Goal: Task Accomplishment & Management: Manage account settings

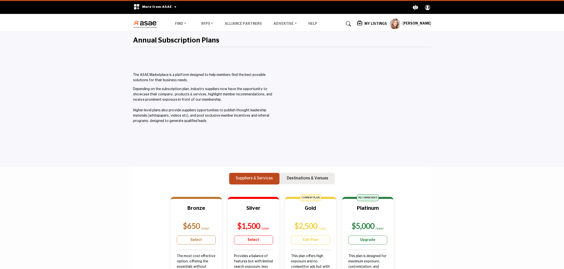
click at [374, 20] on div "My Listings Pricing Media Kit" at bounding box center [394, 23] width 74 height 11
click at [374, 23] on h5 "My Listings" at bounding box center [376, 24] width 23 height 5
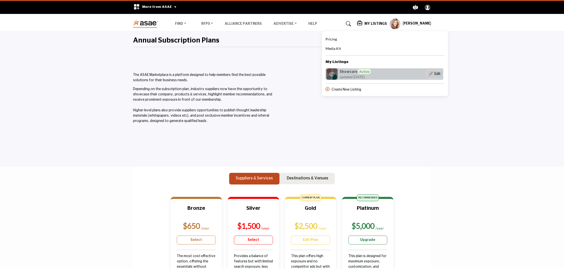
click at [349, 72] on h6 "Showcare Active" at bounding box center [355, 71] width 31 height 5
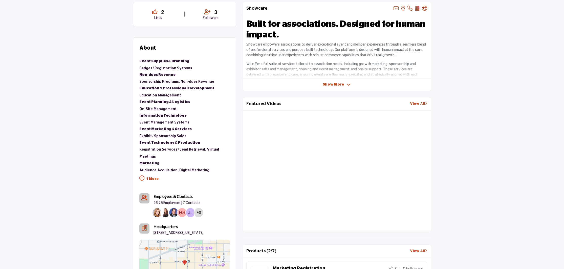
scroll to position [194, 0]
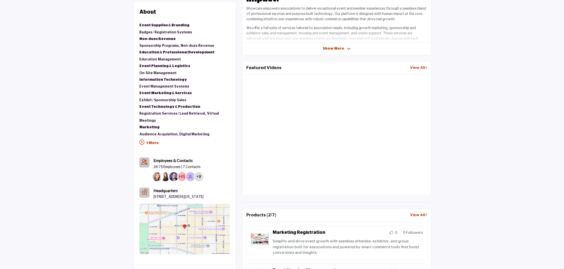
click at [417, 68] on link "View All" at bounding box center [418, 67] width 17 height 5
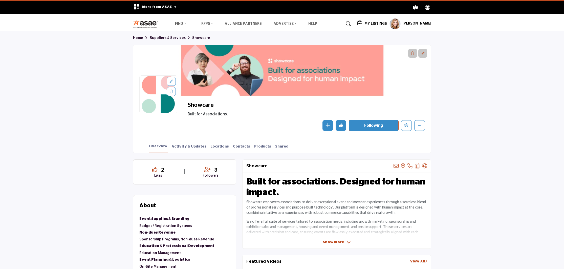
click at [422, 54] on icon at bounding box center [423, 54] width 4 height 4
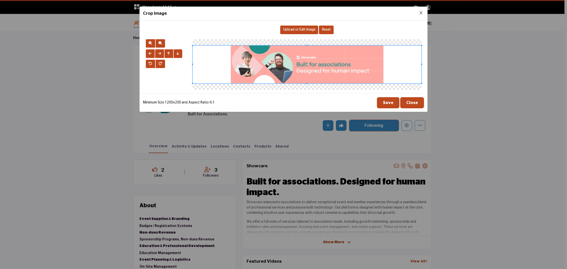
click at [422, 13] on button "Close Image Upload Modal" at bounding box center [421, 13] width 6 height 6
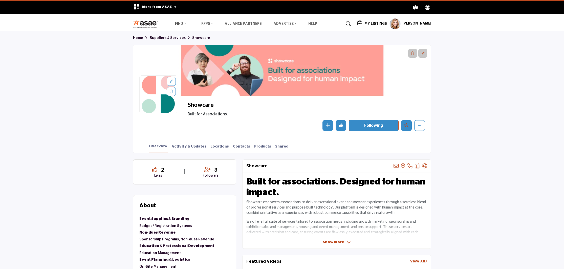
click at [405, 125] on icon "Edit company" at bounding box center [407, 125] width 4 height 4
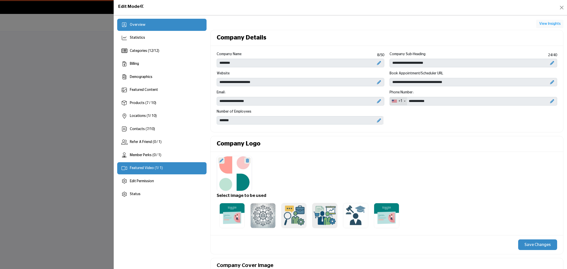
click at [133, 164] on div "Featured Video ( 1 / 1)" at bounding box center [161, 168] width 89 height 12
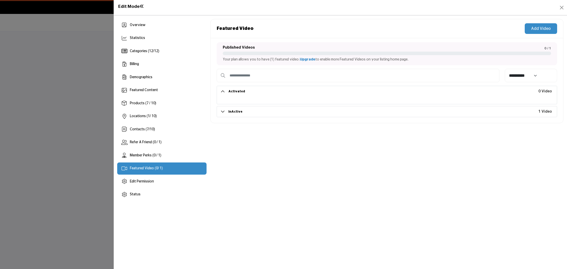
click at [540, 30] on button "Add Video" at bounding box center [540, 28] width 32 height 11
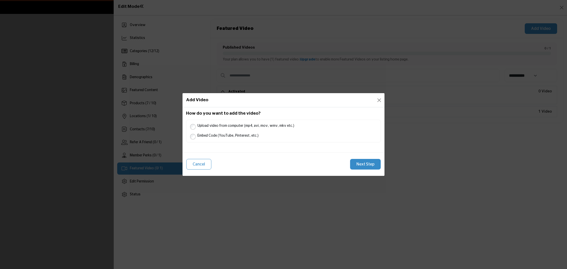
click at [221, 125] on label "Upload video from computer (mp4, avi, mov, wmv, mkv etc.)" at bounding box center [285, 125] width 181 height 6
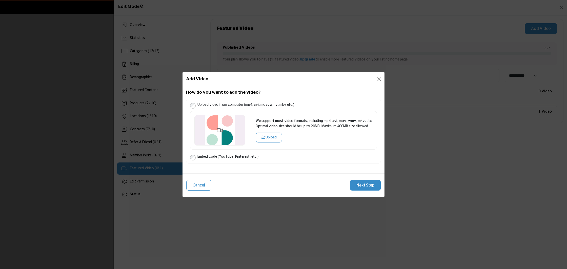
click at [268, 136] on button "Upload" at bounding box center [269, 138] width 26 height 10
click at [359, 184] on button "Next Step" at bounding box center [365, 185] width 31 height 11
click at [270, 138] on button "Upload" at bounding box center [269, 138] width 26 height 10
click at [368, 186] on button "Next Step" at bounding box center [365, 185] width 31 height 11
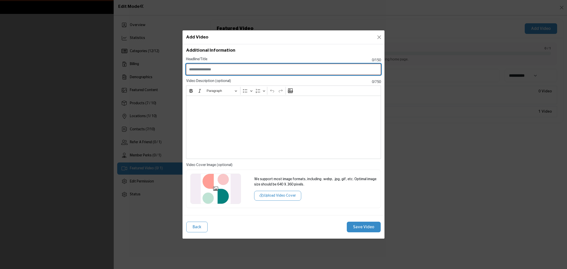
click at [231, 69] on input "Enter Video Title" at bounding box center [283, 69] width 195 height 11
paste input "**********"
drag, startPoint x: 206, startPoint y: 70, endPoint x: 153, endPoint y: 70, distance: 53.4
click at [153, 70] on div "Add Video How do you want to add the video? Upload video from computer (mp4, av…" at bounding box center [283, 134] width 567 height 269
type input "**********"
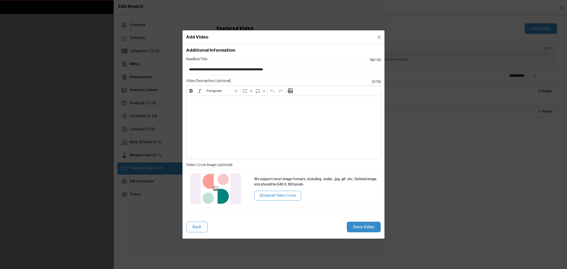
click at [209, 117] on div "Editor editing area: main" at bounding box center [283, 127] width 195 height 63
click at [213, 114] on div "To enrich screen reader interactions, please activate Accessibility in Grammarl…" at bounding box center [283, 127] width 195 height 63
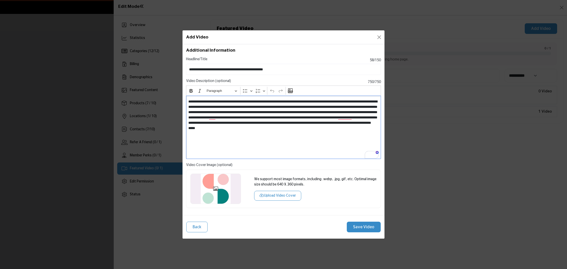
click at [302, 107] on p "**********" at bounding box center [283, 117] width 190 height 37
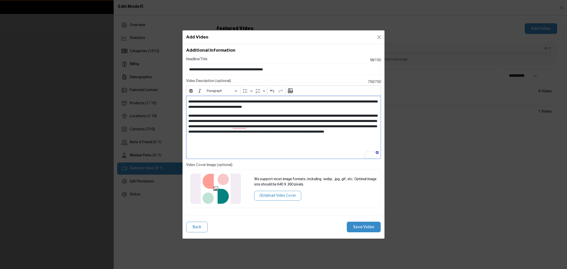
click at [266, 115] on p "**********" at bounding box center [283, 126] width 190 height 27
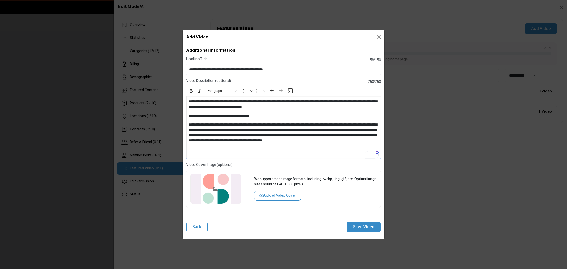
click at [288, 124] on p "**********" at bounding box center [283, 135] width 190 height 27
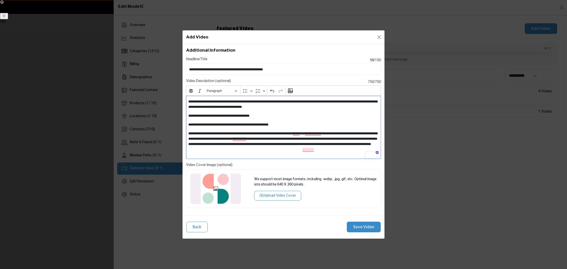
click at [292, 132] on p "**********" at bounding box center [283, 141] width 190 height 21
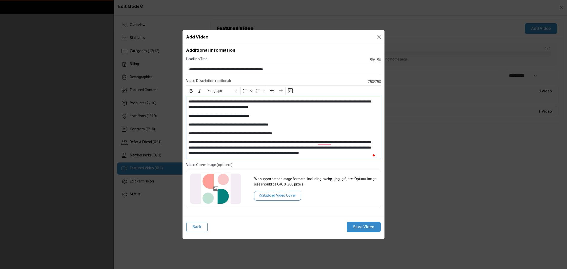
scroll to position [6, 0]
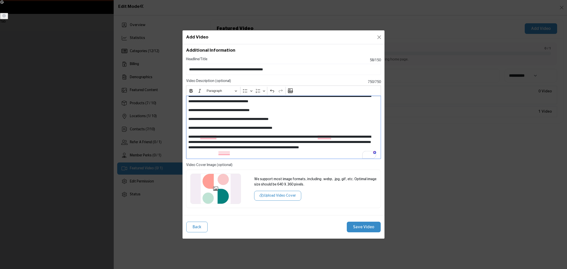
click at [277, 194] on button "Upload Video Cover" at bounding box center [277, 196] width 47 height 10
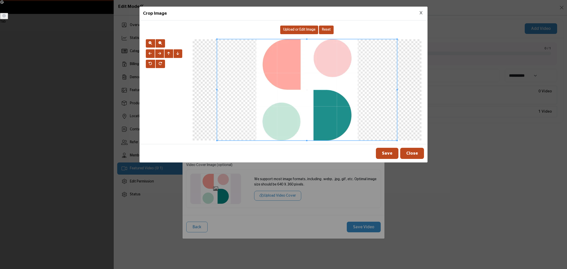
click at [301, 32] on div "Upload or Edit Image" at bounding box center [299, 30] width 38 height 9
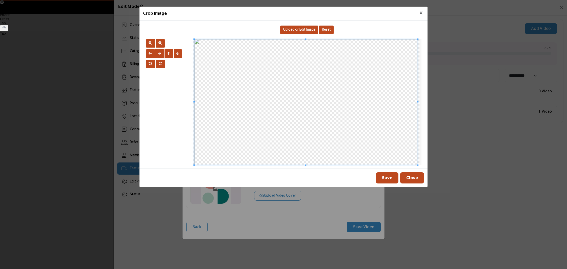
click at [387, 177] on button "Save" at bounding box center [387, 177] width 23 height 11
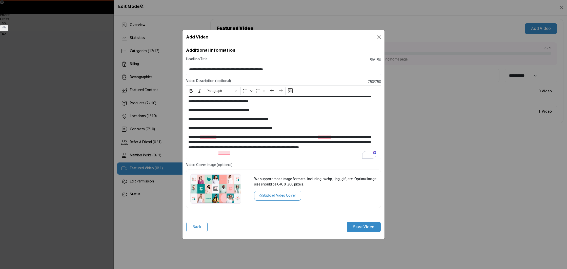
click at [368, 227] on button "Save Video" at bounding box center [364, 227] width 34 height 11
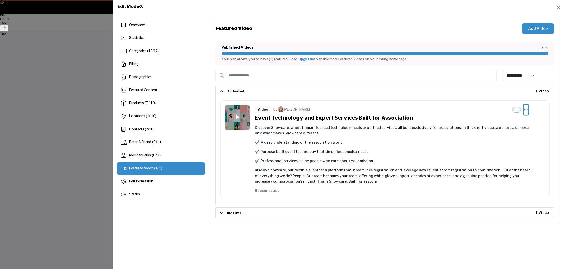
click at [526, 111] on icon "Select Dropdown Options" at bounding box center [526, 109] width 4 height 5
click at [500, 136] on link "Edit" at bounding box center [501, 133] width 49 height 9
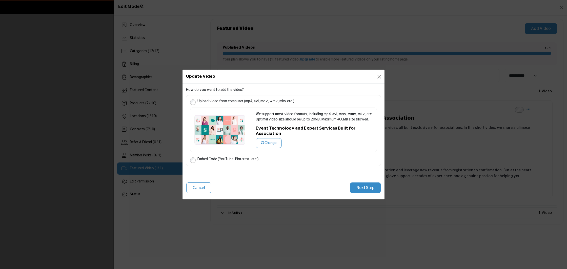
click at [363, 184] on button "Next Step" at bounding box center [365, 187] width 31 height 11
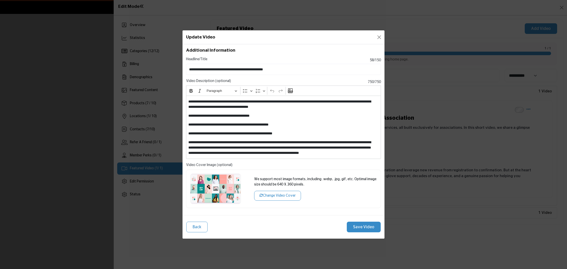
scroll to position [6, 0]
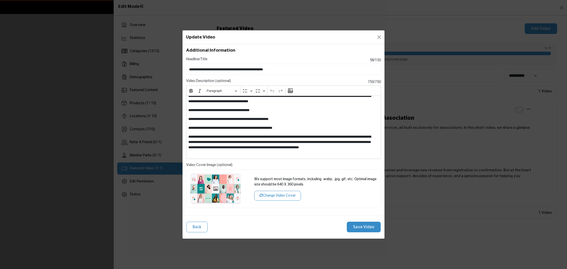
click at [362, 148] on p "**********" at bounding box center [281, 144] width 187 height 21
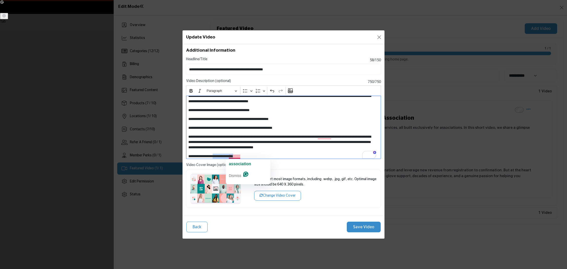
drag, startPoint x: 261, startPoint y: 156, endPoint x: 217, endPoint y: 156, distance: 43.8
click at [217, 156] on p "**********" at bounding box center [281, 156] width 187 height 5
click at [376, 227] on button "Save Video" at bounding box center [364, 227] width 34 height 11
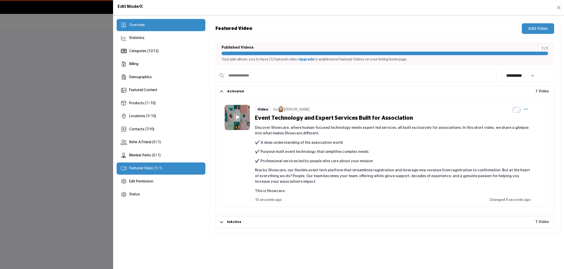
click at [148, 27] on div "Overview" at bounding box center [161, 25] width 89 height 12
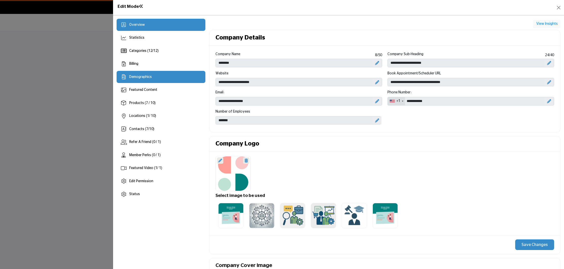
click at [135, 77] on span "Demographics" at bounding box center [140, 77] width 23 height 4
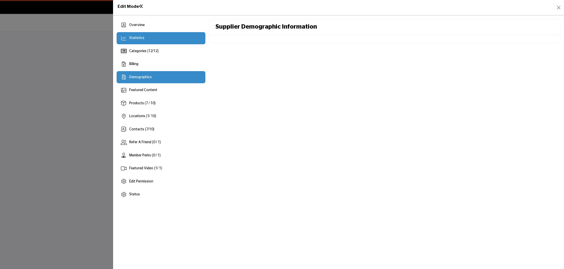
click at [183, 39] on div "Statistics" at bounding box center [161, 38] width 89 height 12
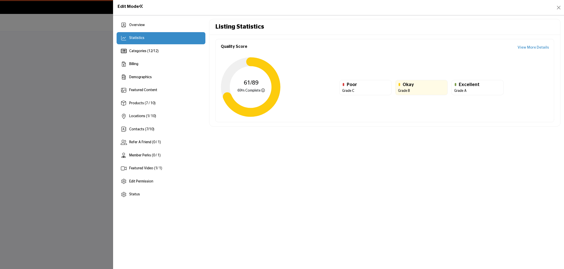
click at [543, 46] on link "View More Details" at bounding box center [533, 48] width 31 height 6
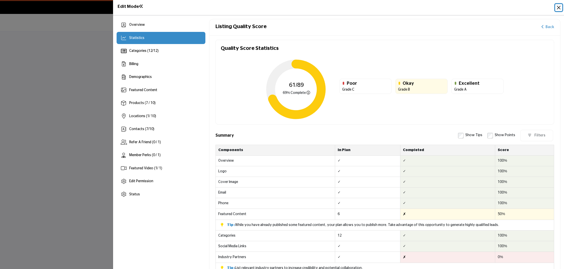
click at [560, 6] on button "Close" at bounding box center [558, 7] width 7 height 7
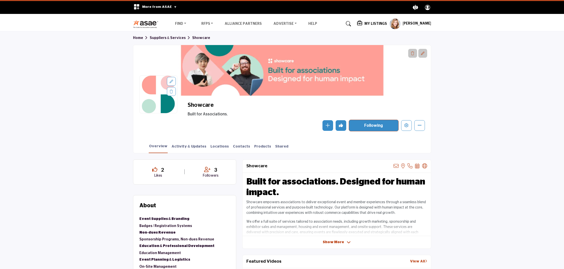
click at [420, 20] on div "[PERSON_NAME] My Profile My Interests My Lists My Suppliers My RFPs My Listings…" at bounding box center [411, 23] width 42 height 11
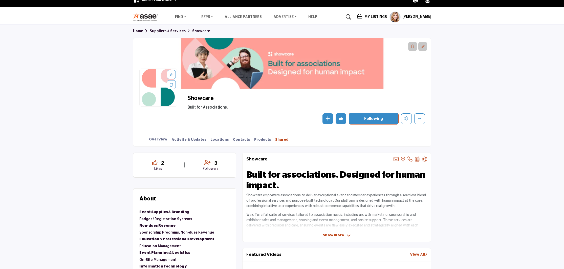
click at [275, 140] on link "Shared" at bounding box center [282, 141] width 14 height 9
